Goal: Task Accomplishment & Management: Manage account settings

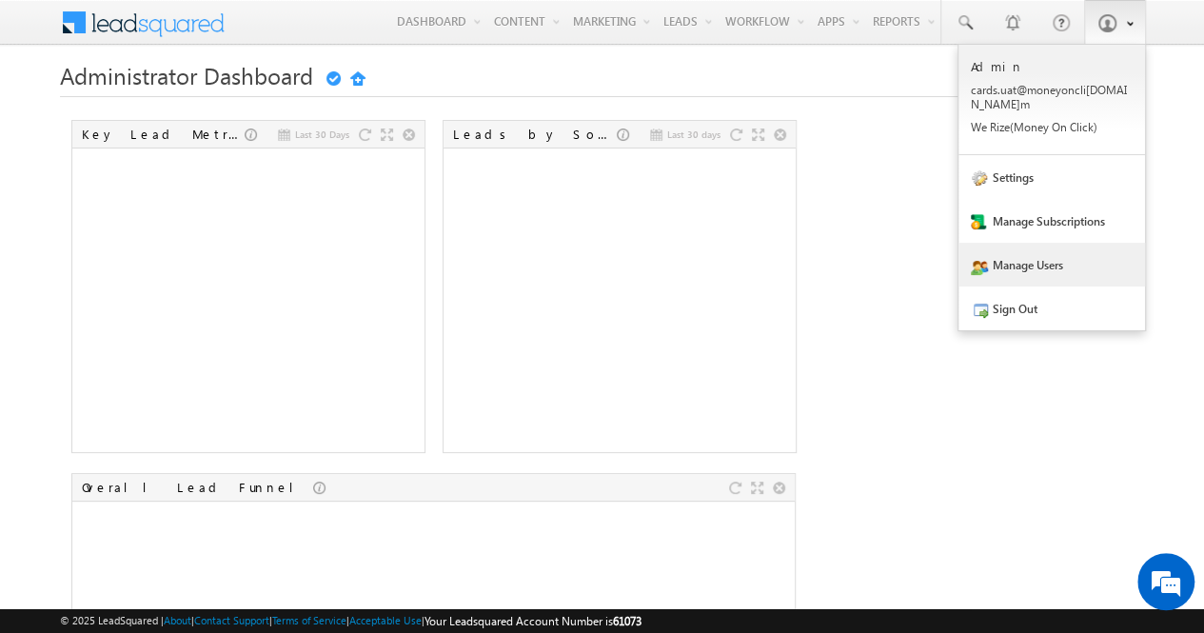
click at [1007, 247] on link "Manage Users" at bounding box center [1051, 265] width 187 height 44
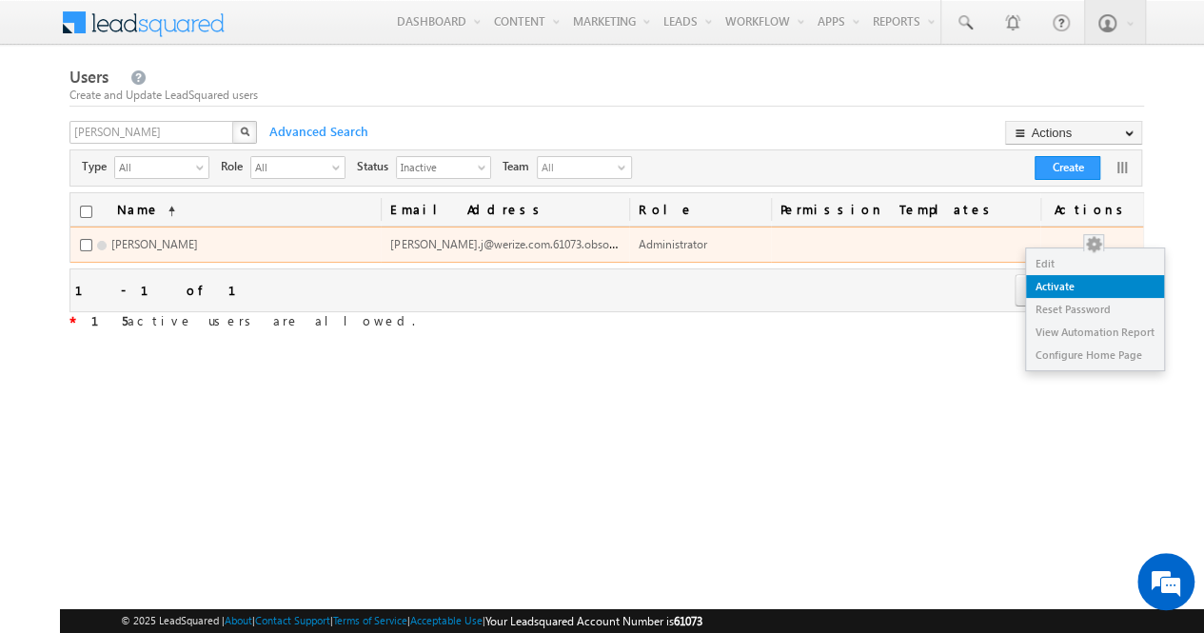
click at [1098, 279] on link "Activate" at bounding box center [1095, 286] width 138 height 23
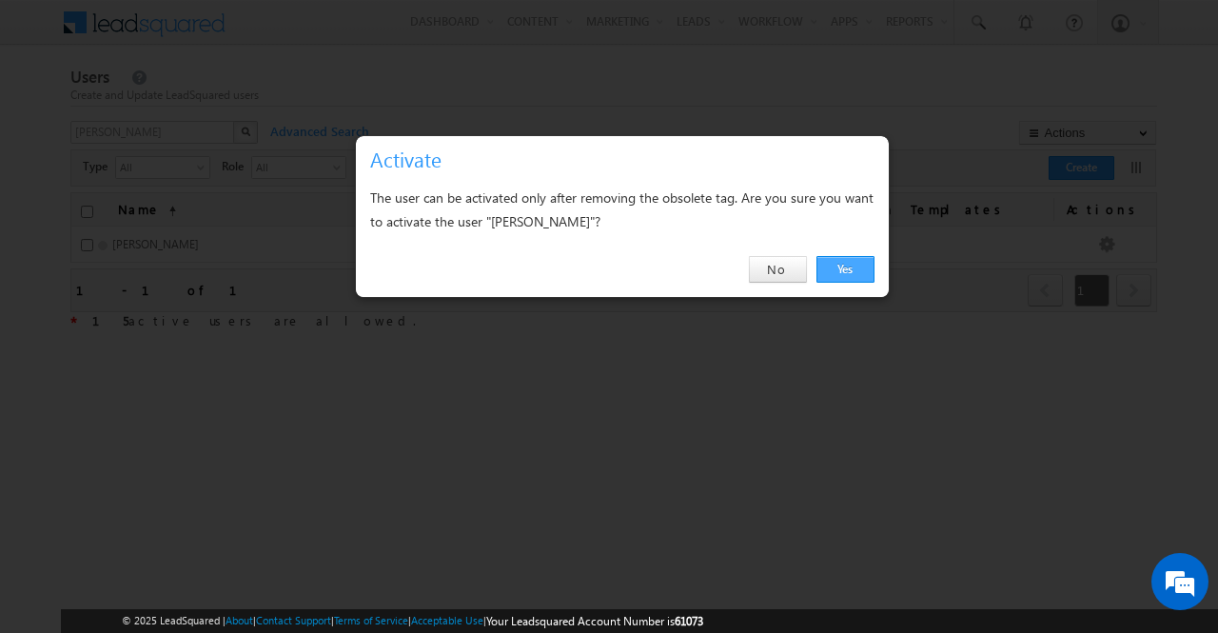
click at [837, 267] on link "Yes" at bounding box center [846, 269] width 58 height 27
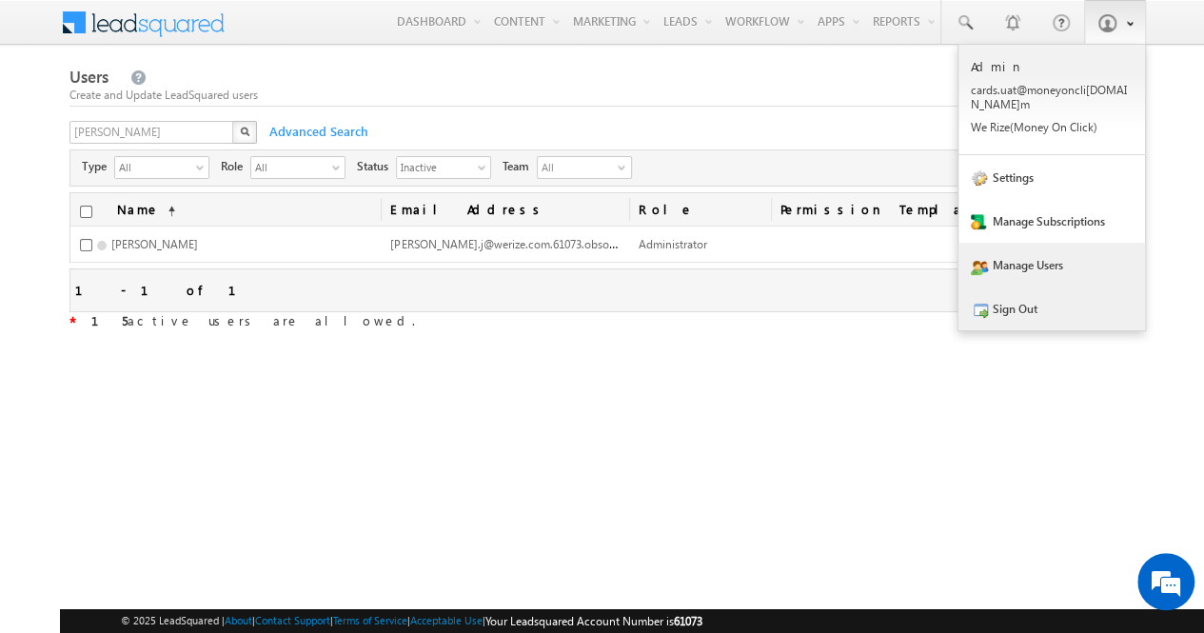
click at [1066, 291] on link "Sign Out" at bounding box center [1051, 308] width 187 height 44
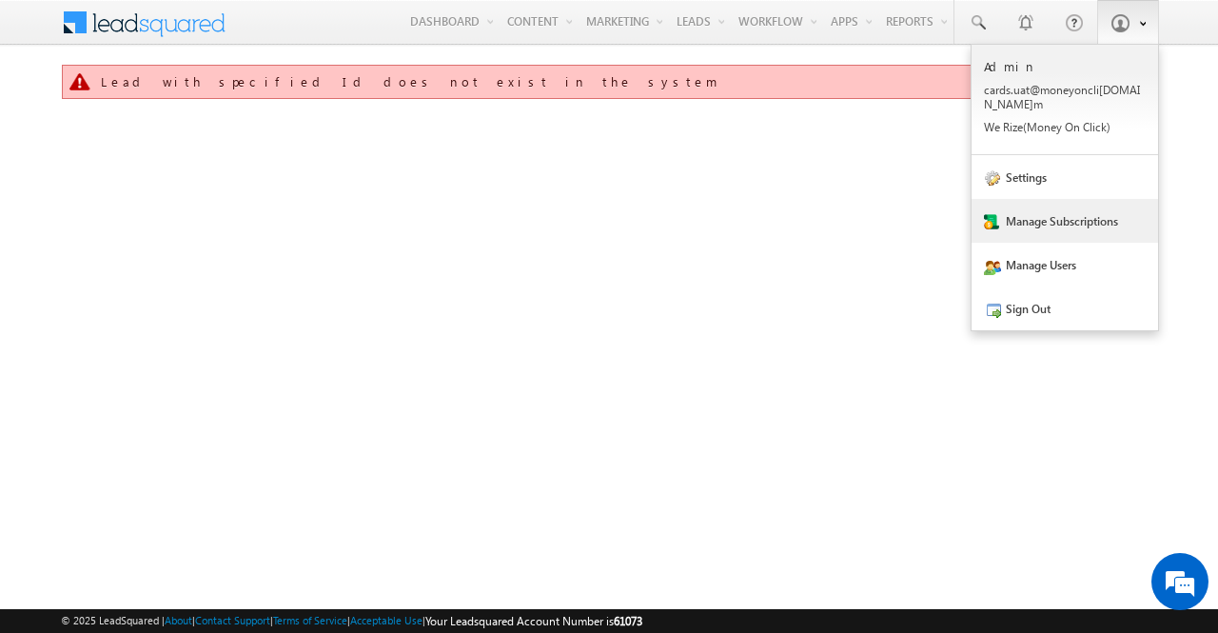
click at [1028, 214] on link "Manage Subscriptions" at bounding box center [1065, 221] width 187 height 44
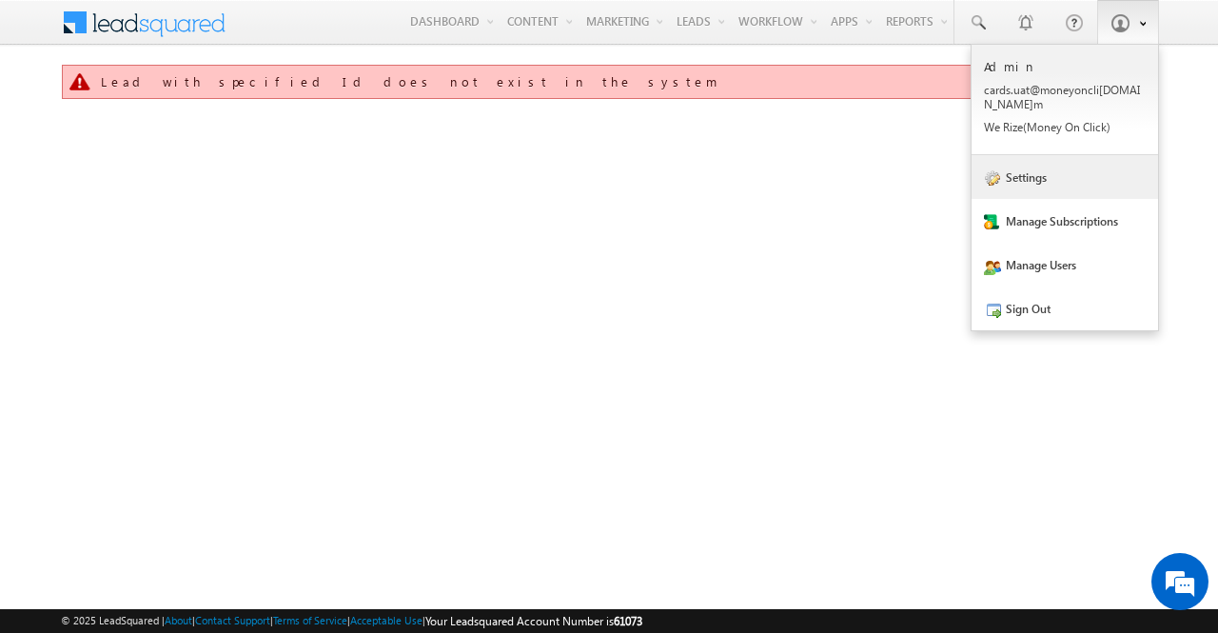
click at [1024, 180] on link "Settings" at bounding box center [1065, 177] width 187 height 44
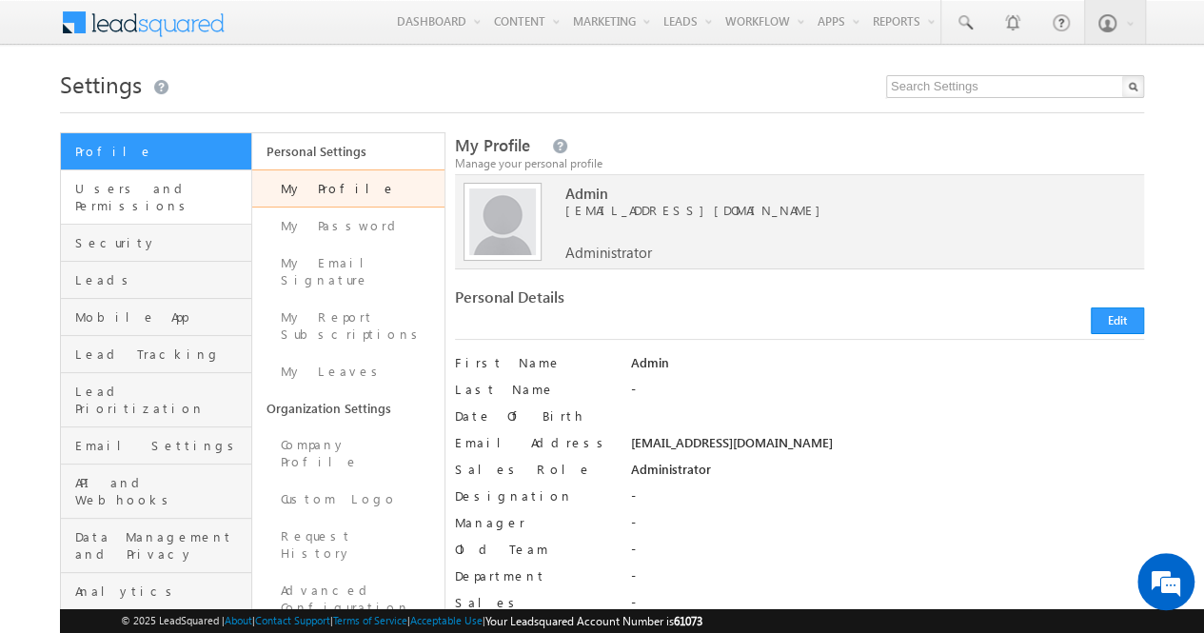
click at [110, 199] on link "Users and Permissions" at bounding box center [156, 197] width 190 height 54
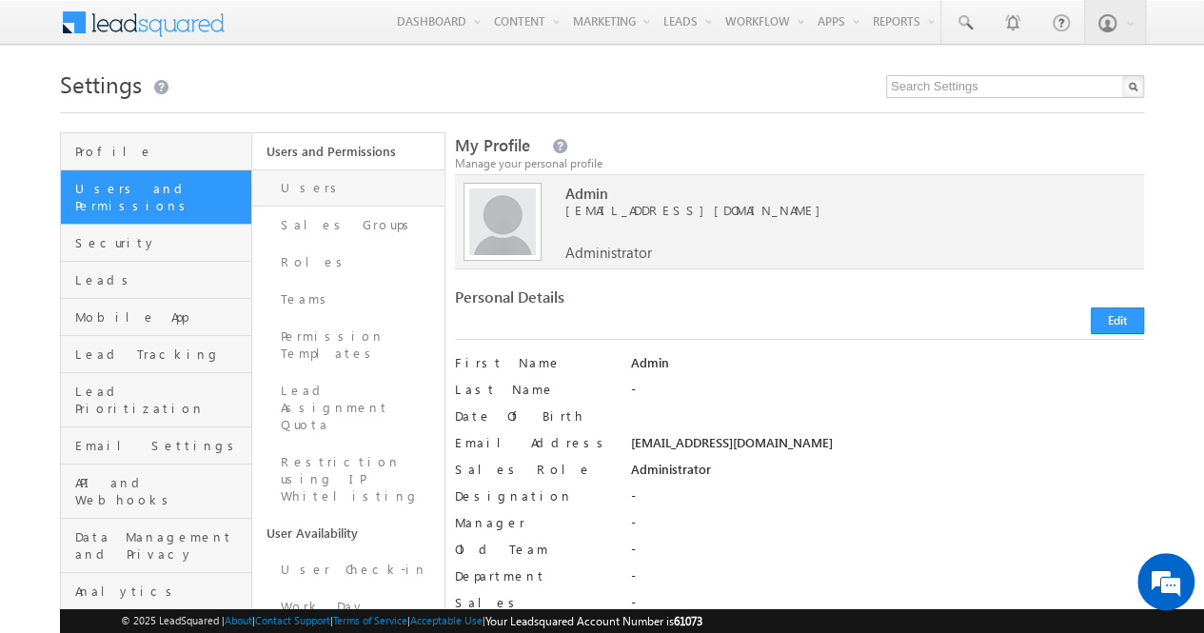
click at [311, 186] on link "Users" at bounding box center [347, 187] width 191 height 37
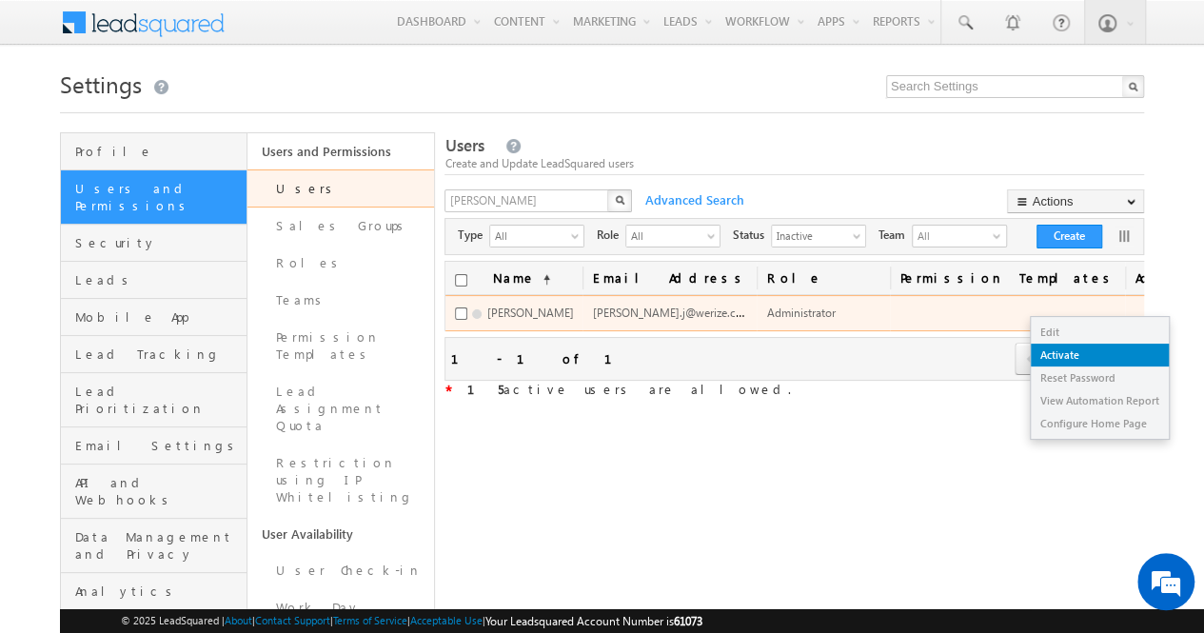
click at [1080, 352] on link "Activate" at bounding box center [1100, 355] width 138 height 23
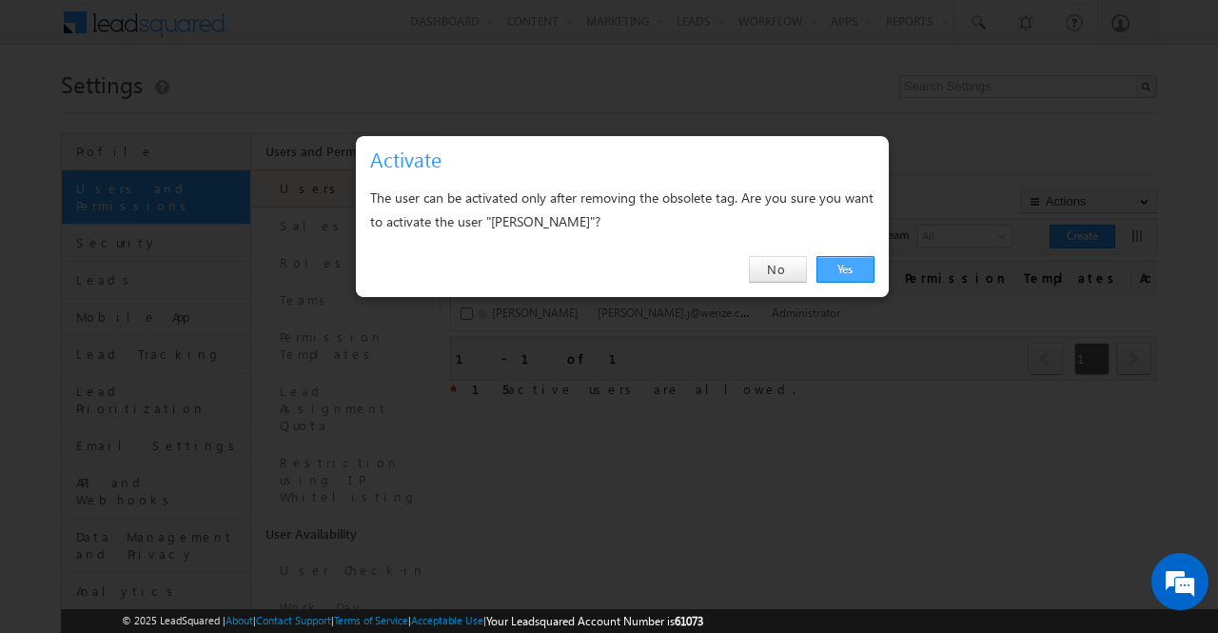
click at [827, 271] on link "Yes" at bounding box center [846, 269] width 58 height 27
